Goal: Find specific page/section: Find specific page/section

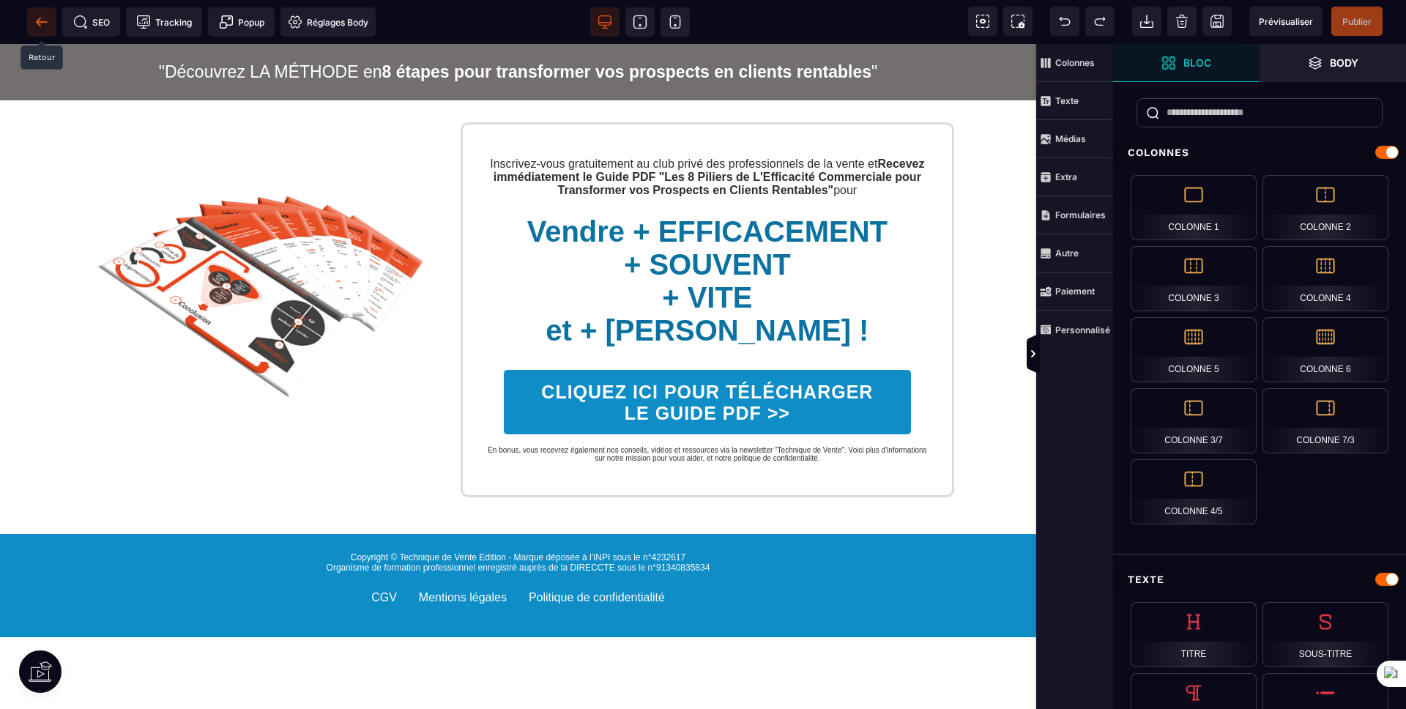
click at [47, 23] on icon at bounding box center [41, 22] width 15 height 15
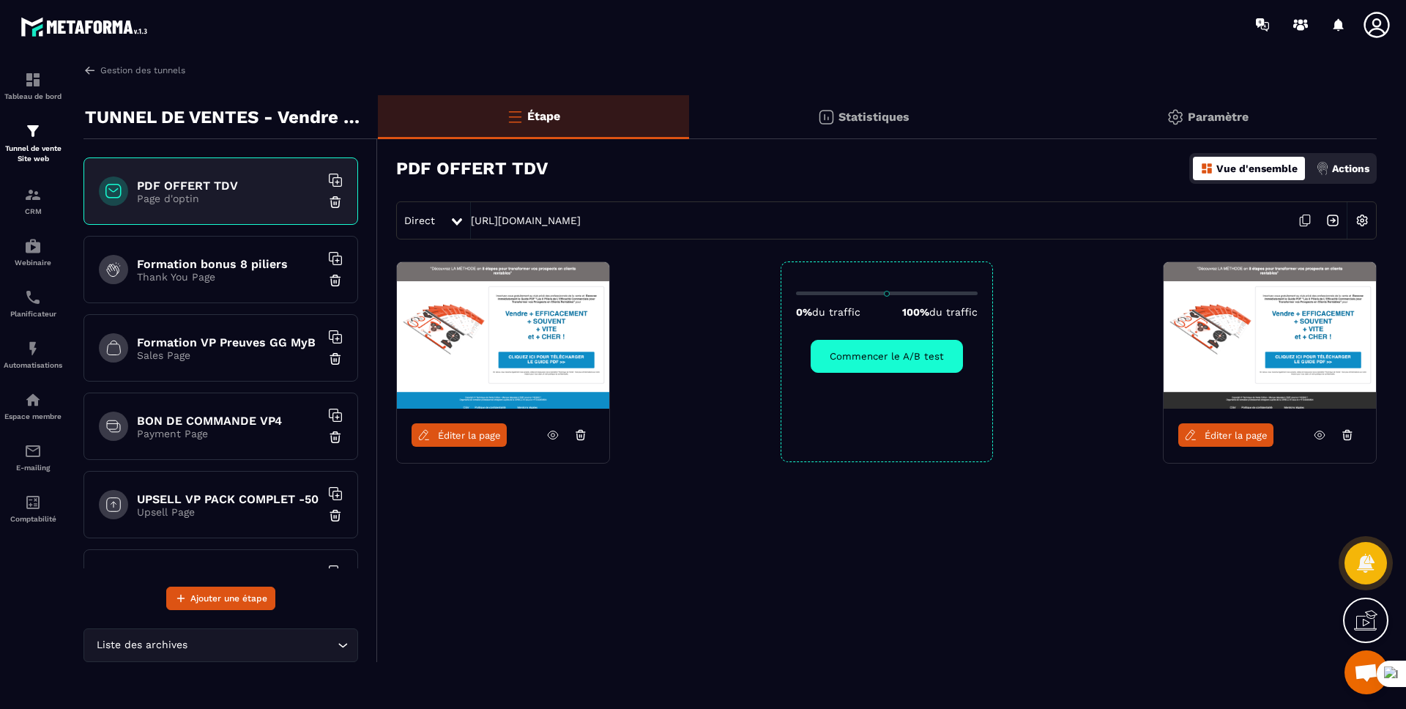
click at [244, 288] on div "Formation bonus 8 piliers Thank You Page" at bounding box center [220, 269] width 275 height 67
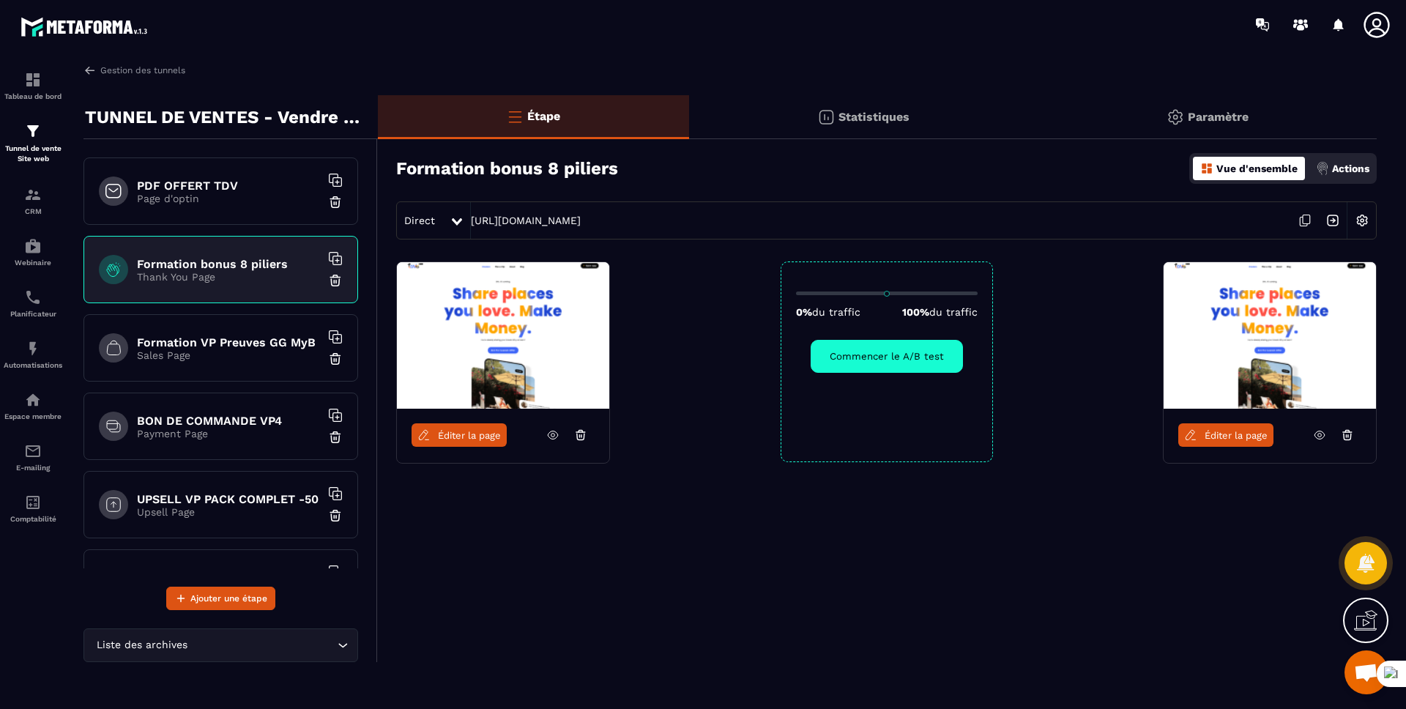
click at [258, 369] on div "Formation VP Preuves GG MyB Sales Page" at bounding box center [220, 347] width 275 height 67
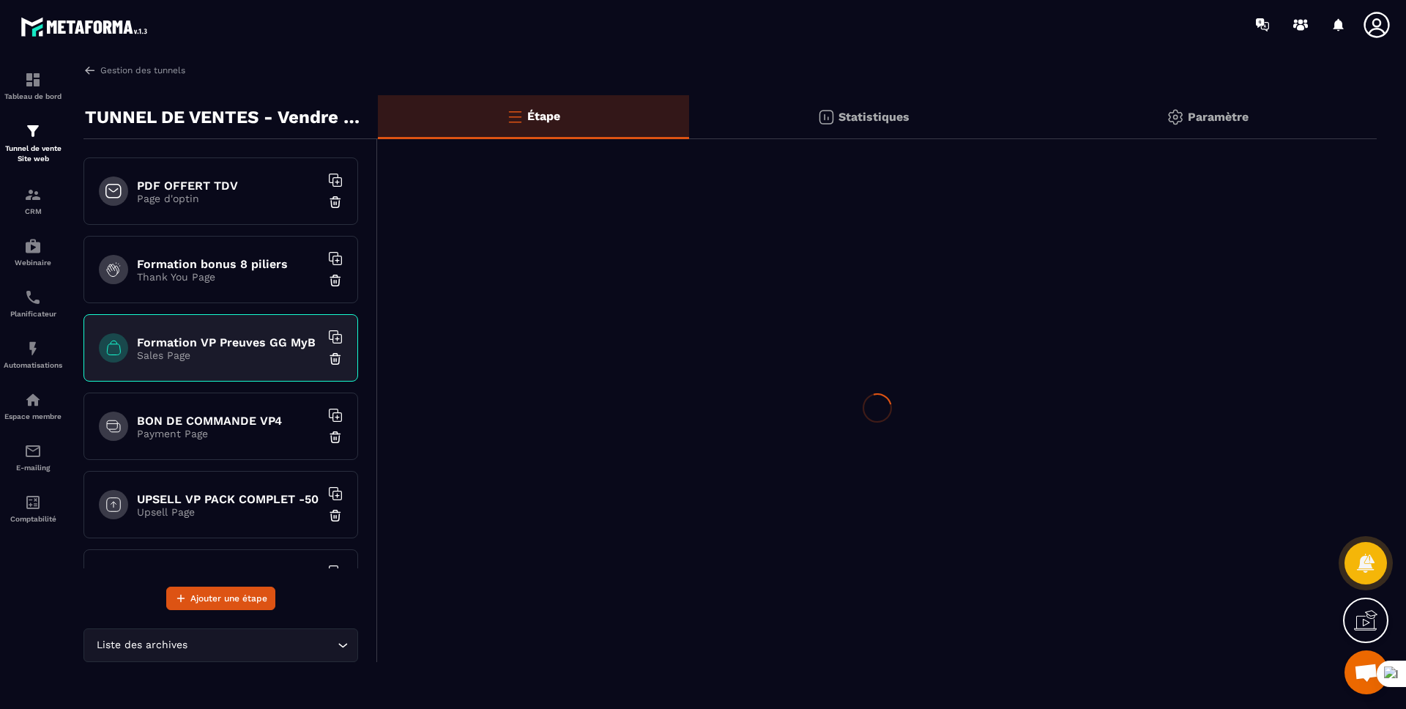
click at [258, 369] on div "Formation VP Preuves GG MyB Sales Page" at bounding box center [220, 347] width 275 height 67
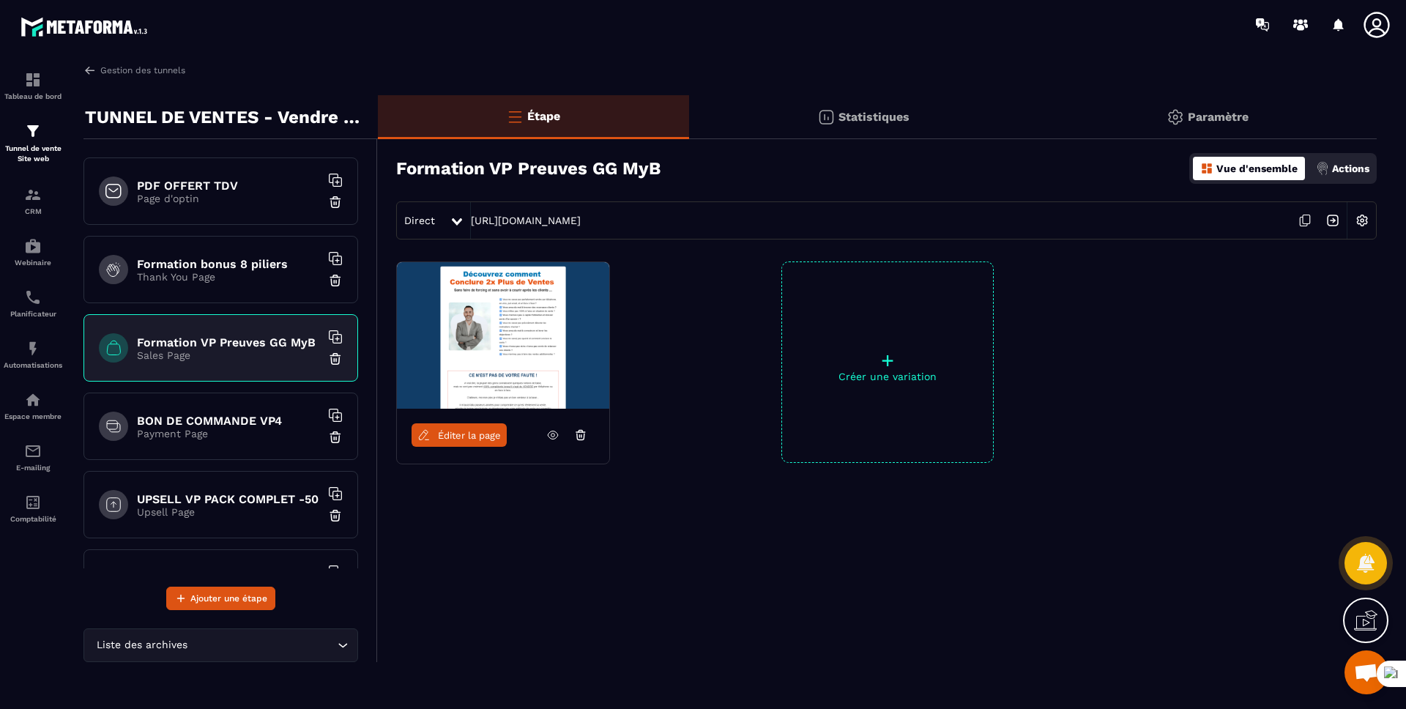
click at [226, 437] on p "Payment Page" at bounding box center [228, 434] width 183 height 12
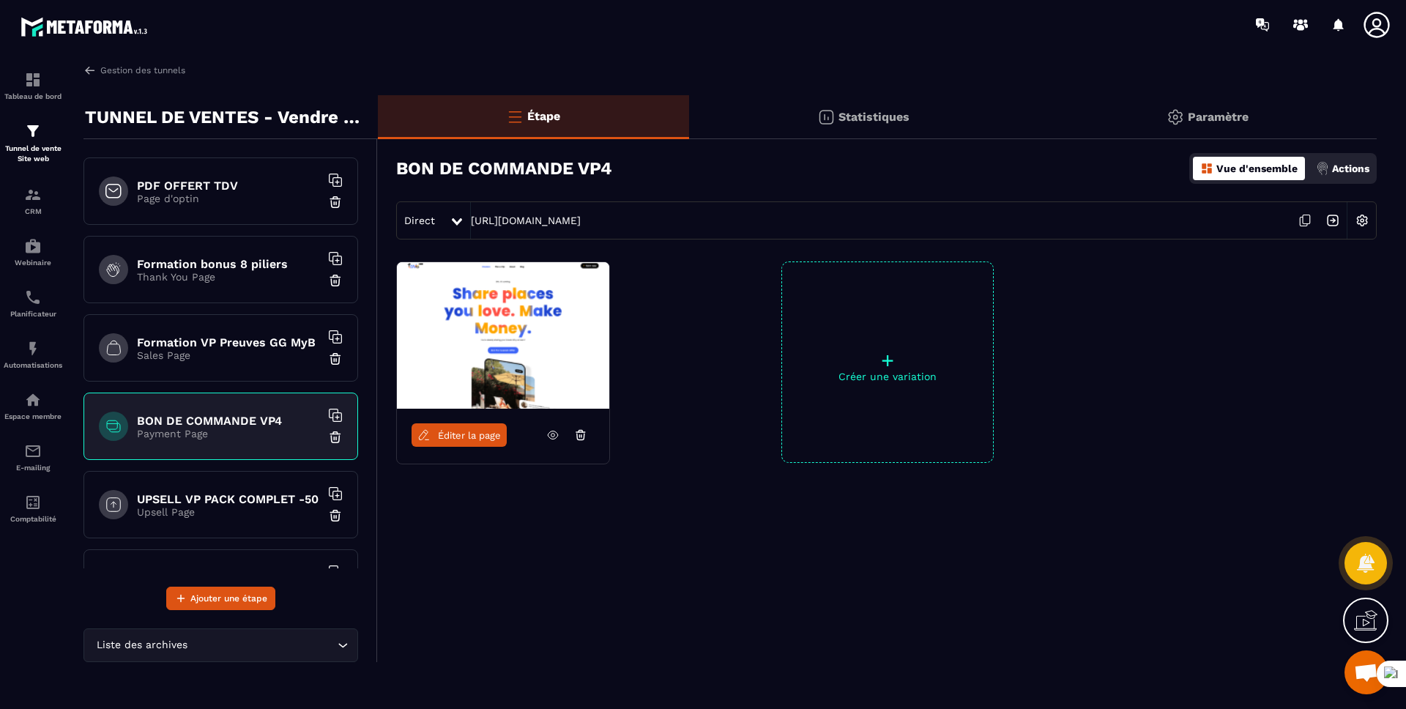
click at [440, 436] on span "Éditer la page" at bounding box center [469, 435] width 63 height 11
